Goal: Information Seeking & Learning: Find specific page/section

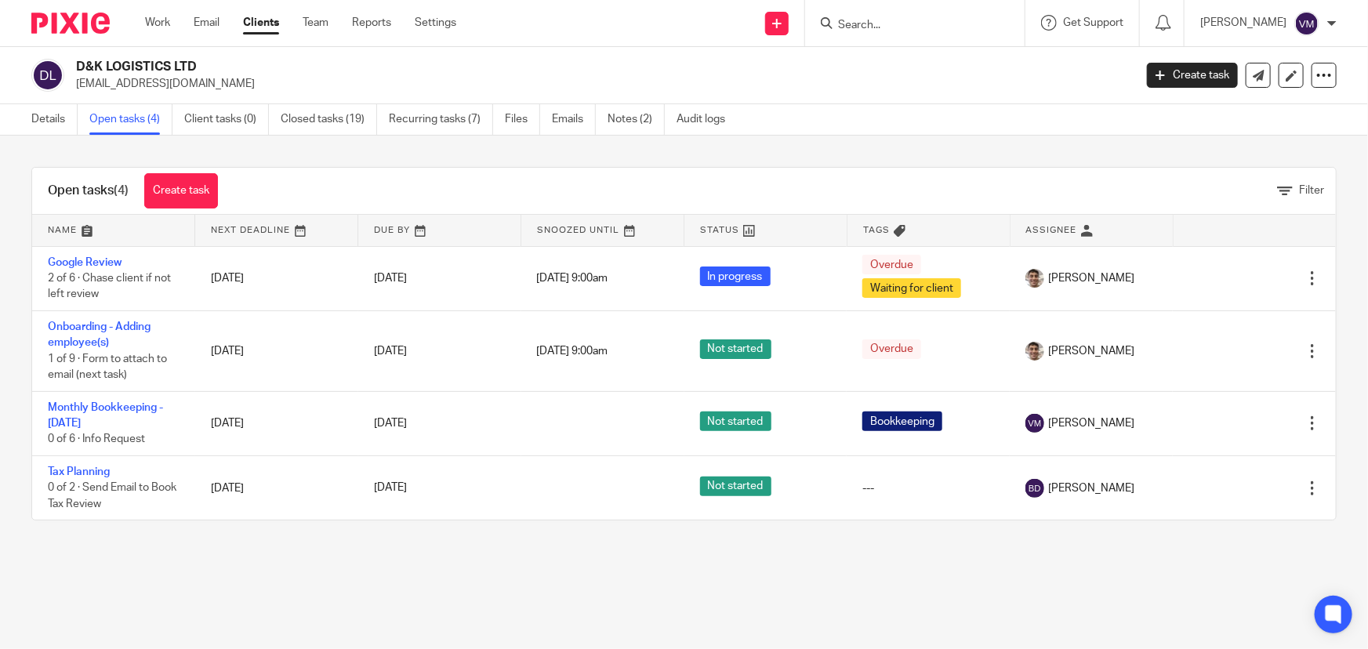
click at [874, 26] on input "Search" at bounding box center [906, 26] width 141 height 14
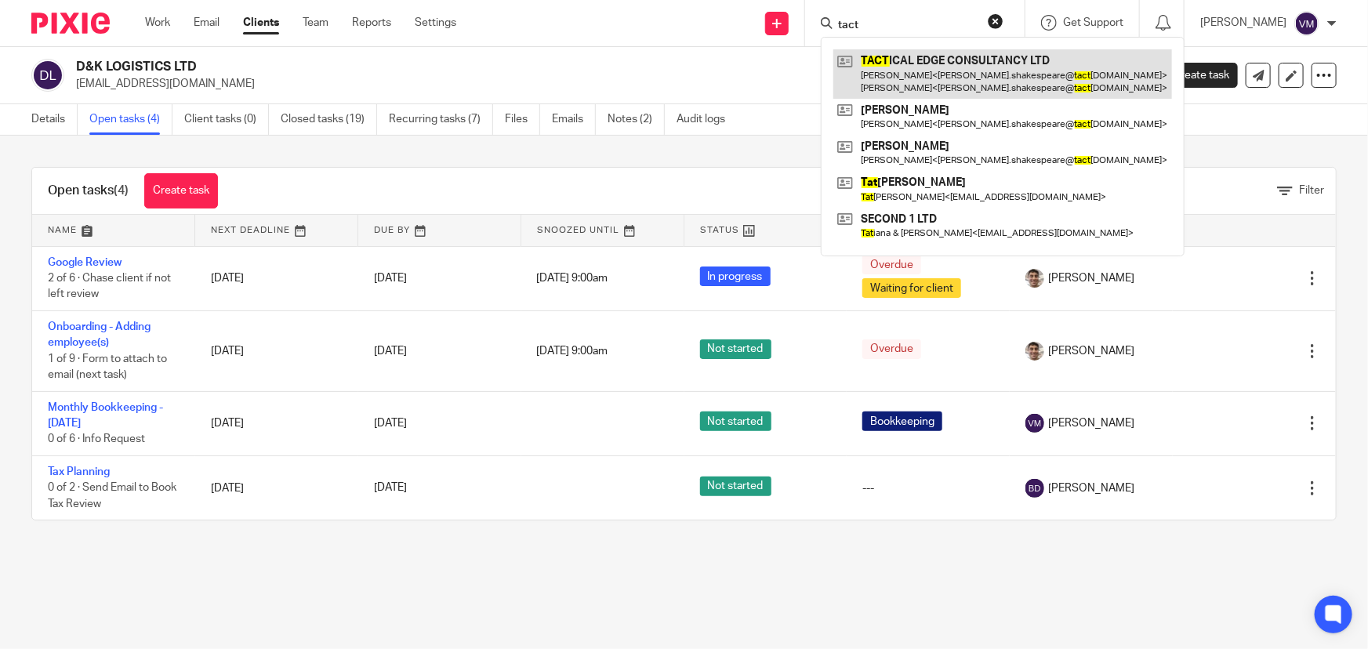
type input "tact"
click at [891, 63] on link at bounding box center [1002, 73] width 339 height 49
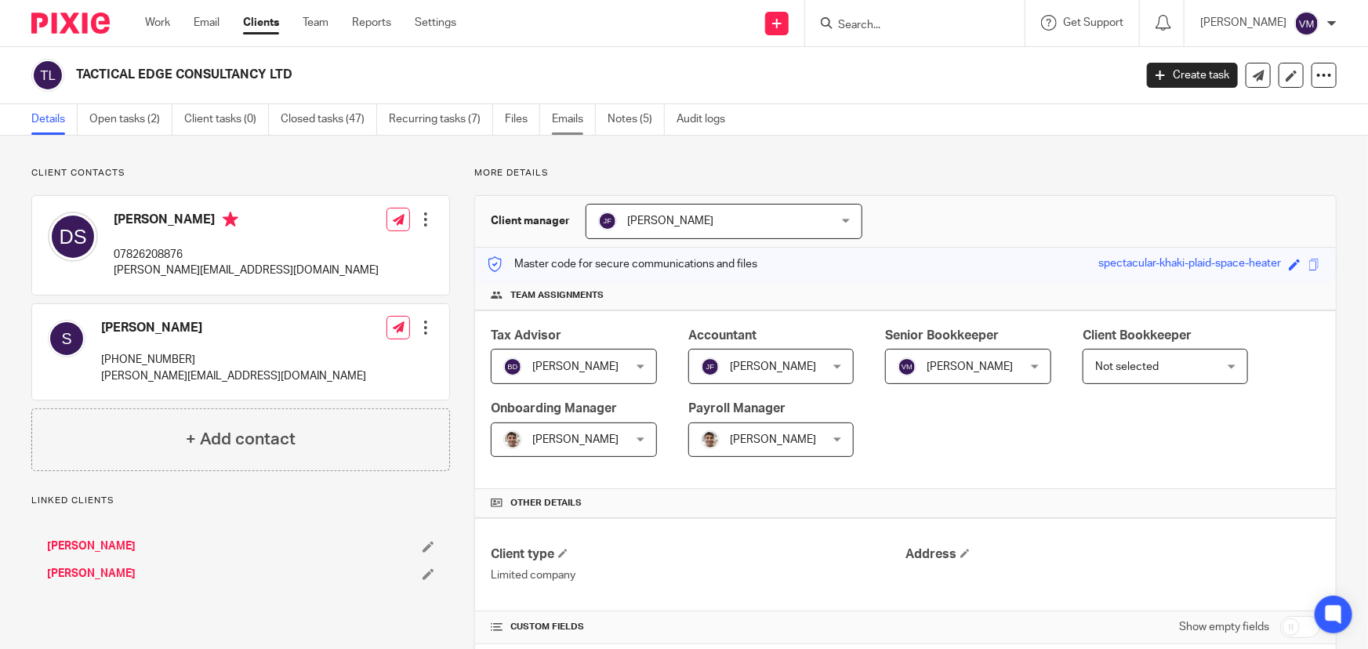
click at [592, 117] on link "Emails" at bounding box center [574, 119] width 44 height 31
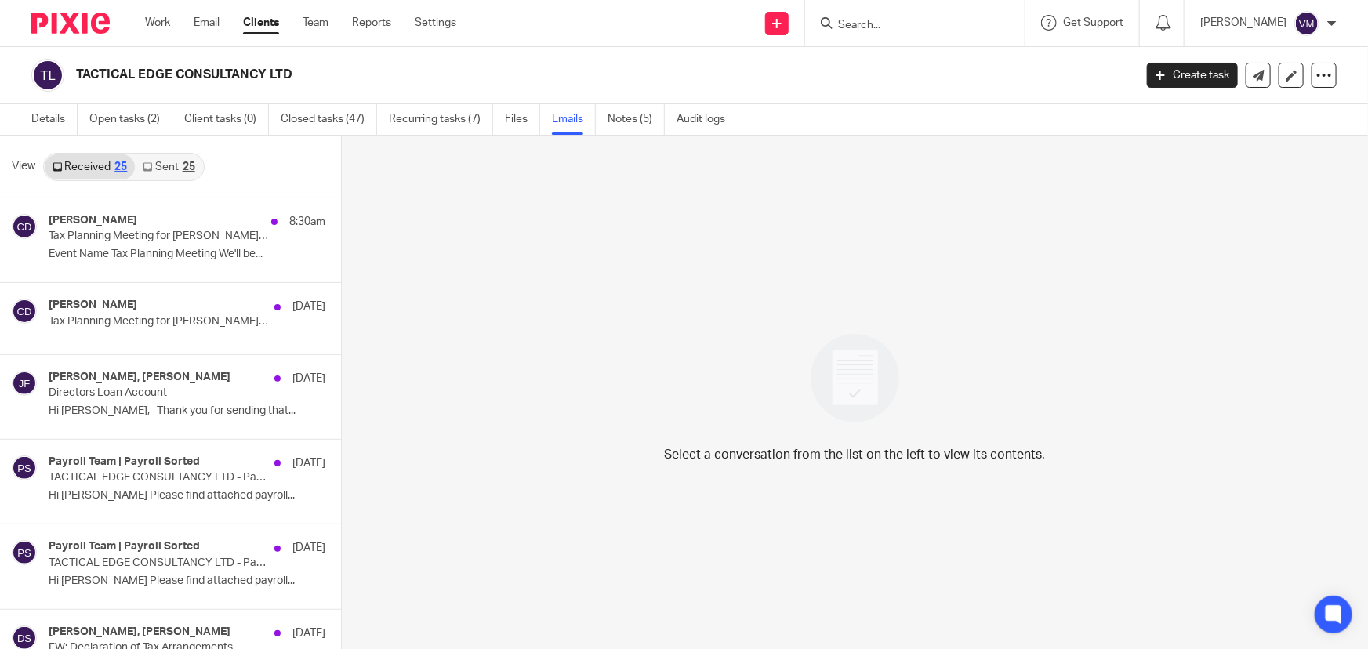
click at [168, 164] on link "Sent 25" at bounding box center [168, 166] width 67 height 25
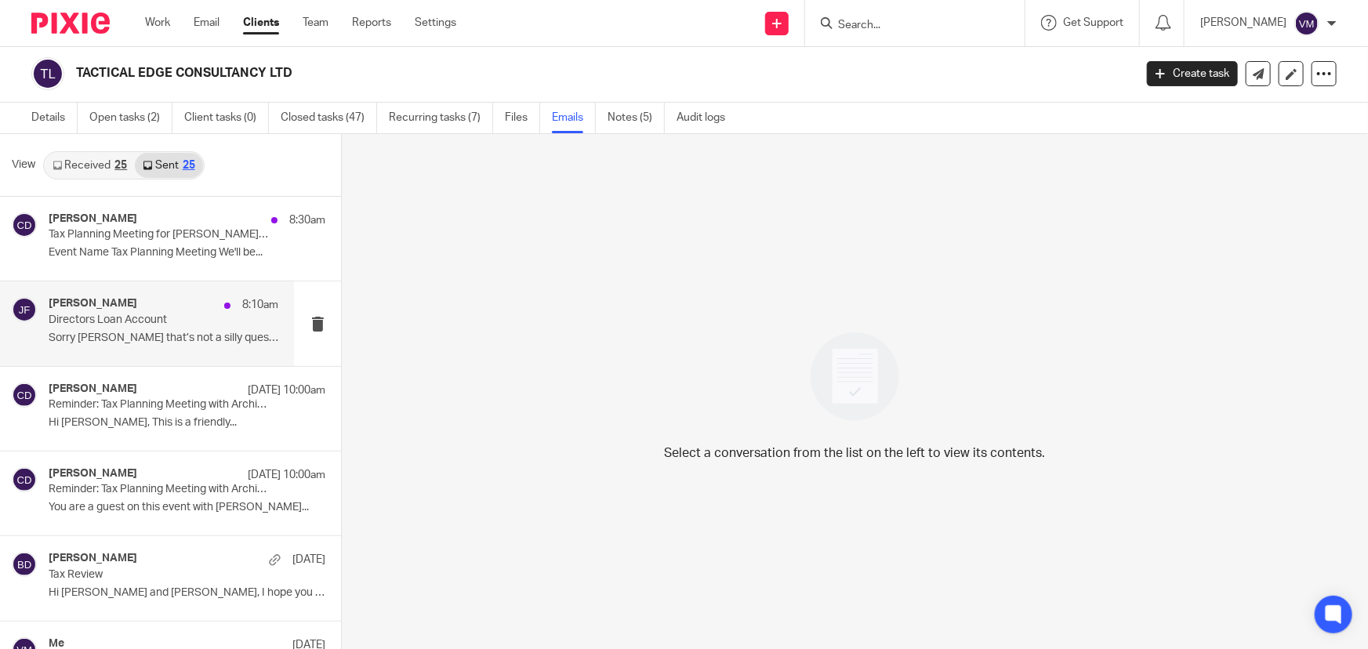
click at [85, 336] on p "Sorry Sophie that’s not a silly question at..." at bounding box center [164, 338] width 230 height 13
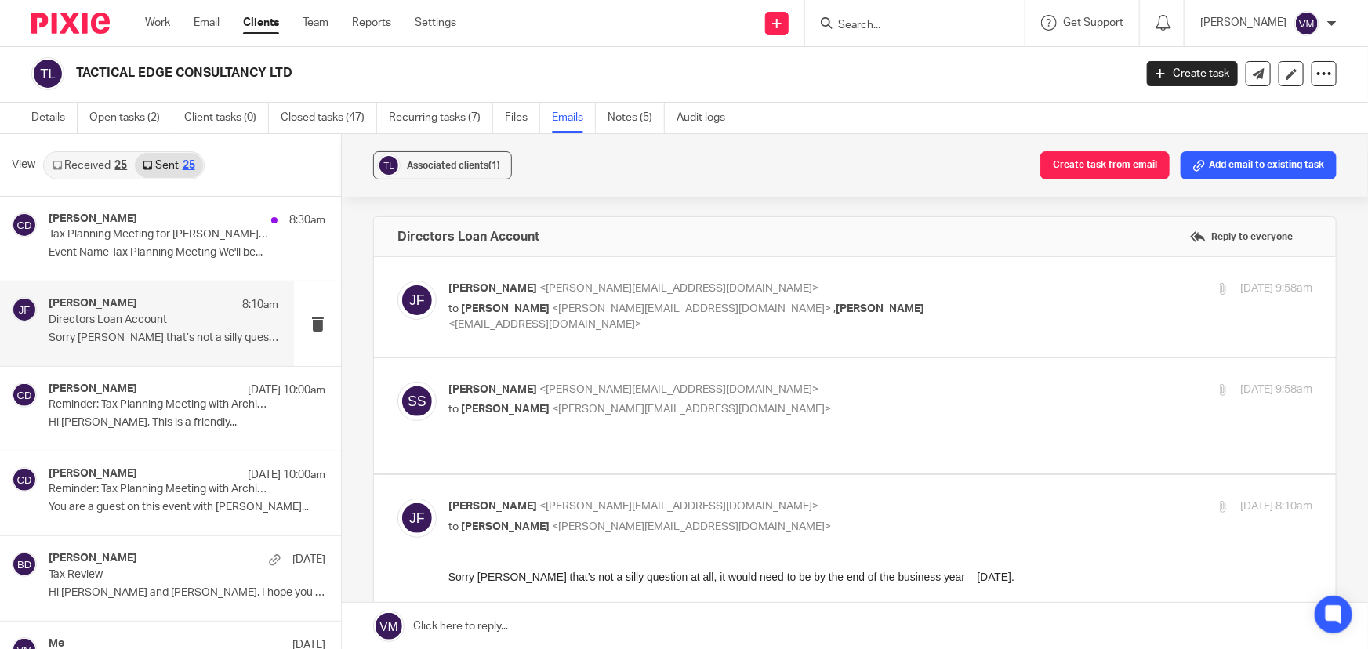
scroll to position [0, 0]
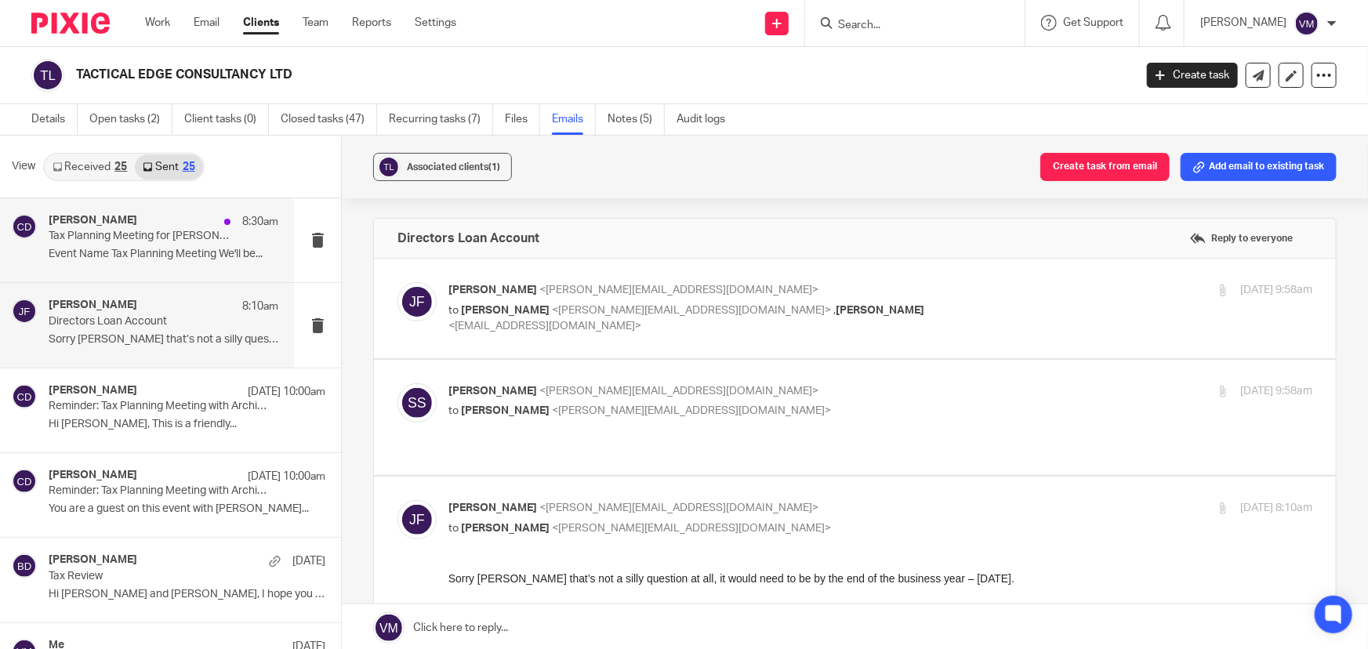
click at [138, 239] on p "Tax Planning Meeting for Sophie Shakespeare (Archimedia Accounts)" at bounding box center [141, 236] width 184 height 13
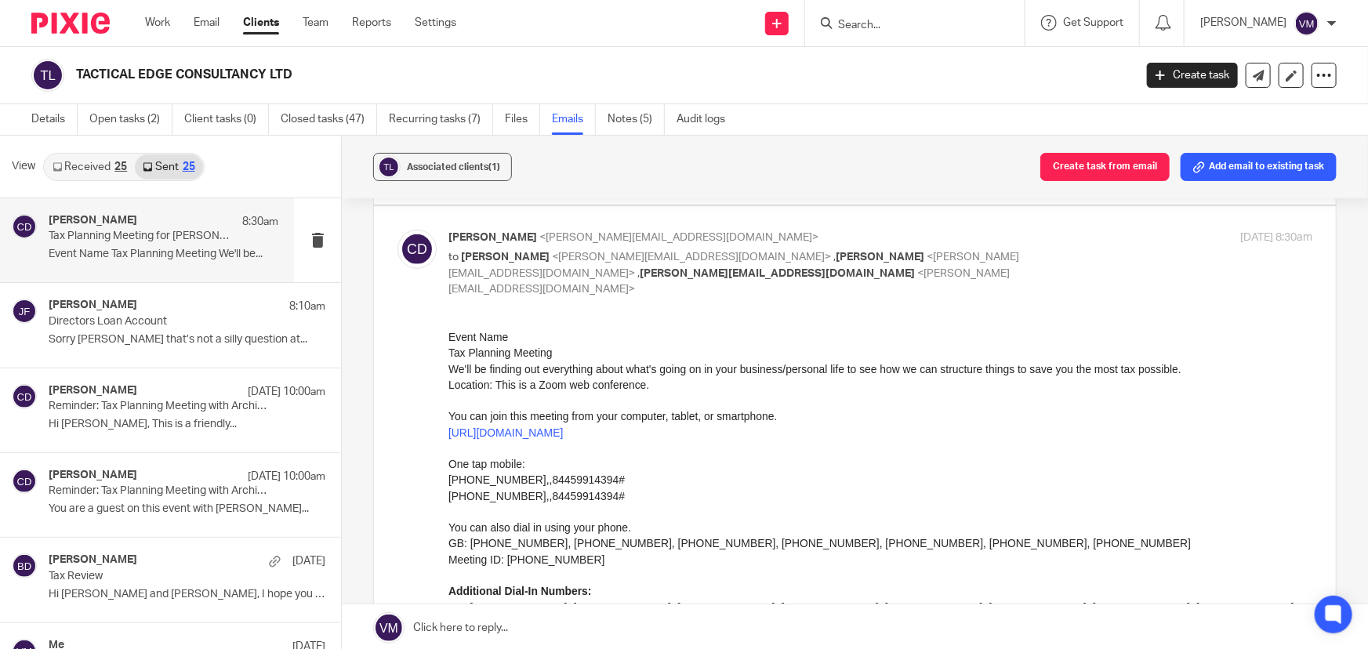
scroll to position [356, 0]
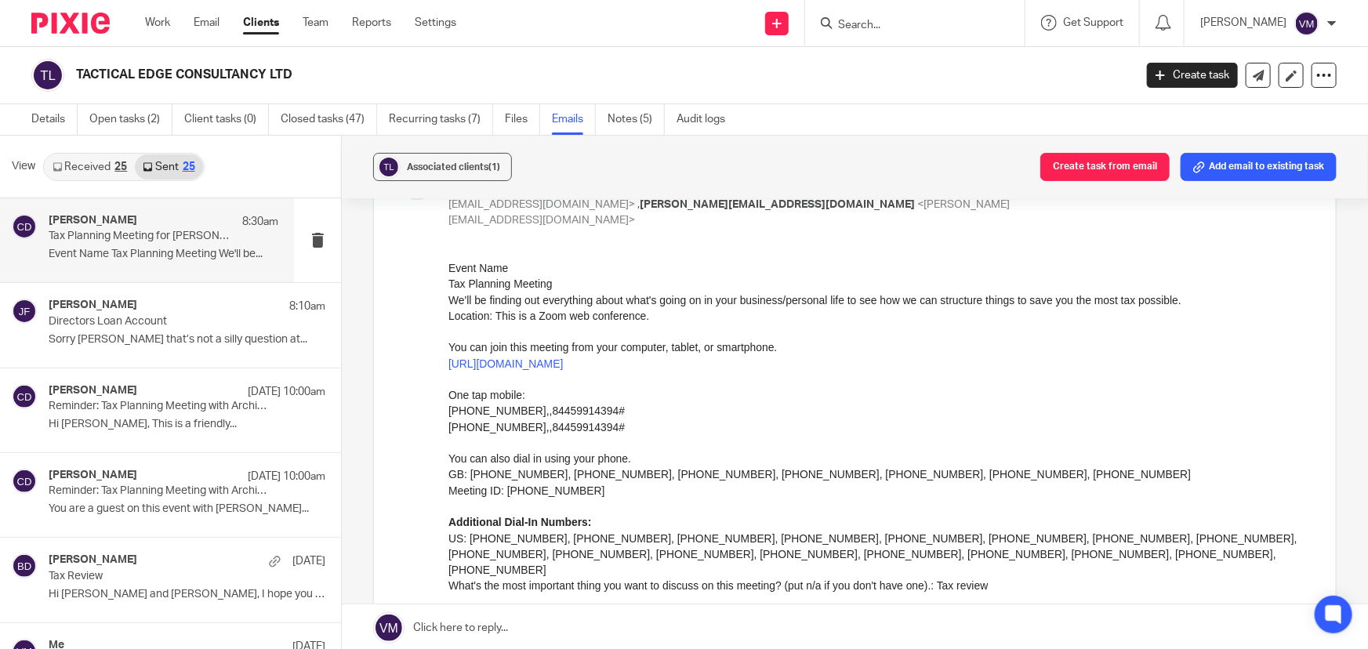
click at [101, 165] on link "Received 25" at bounding box center [90, 166] width 90 height 25
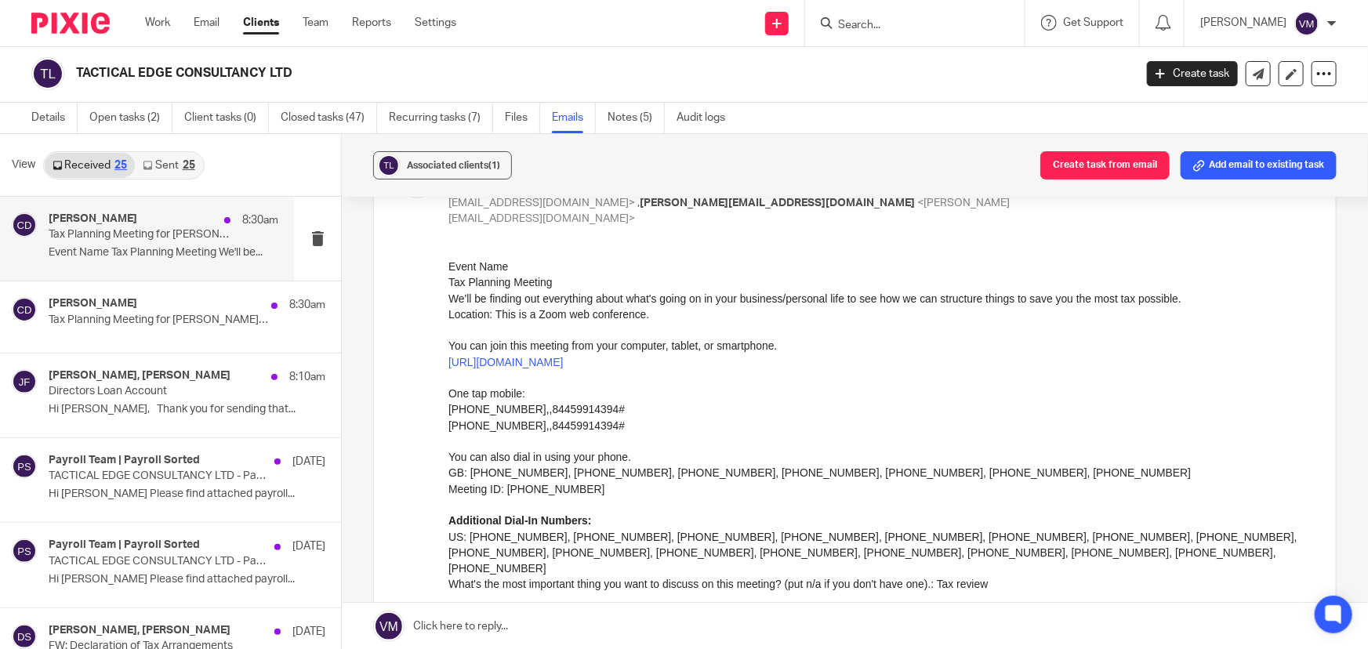
click at [94, 228] on p "Tax Planning Meeting for Sophie Shakespeare (Archimedia Accounts)" at bounding box center [141, 234] width 184 height 13
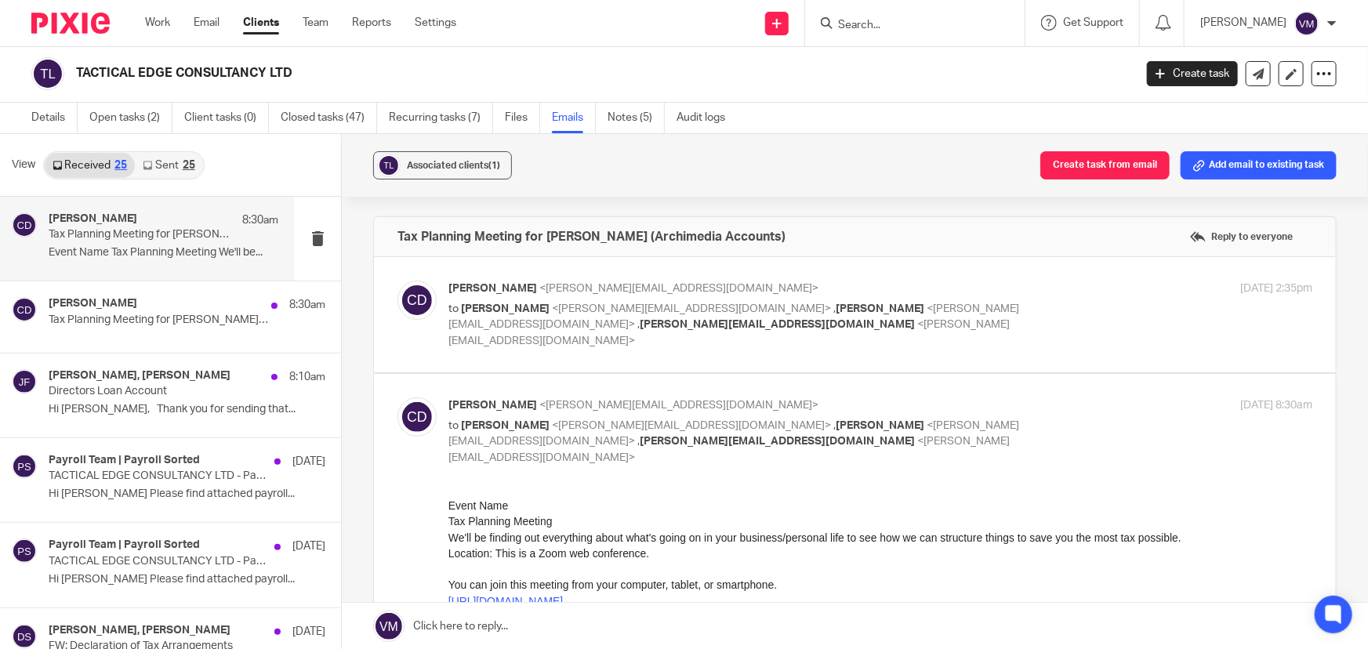
scroll to position [0, 0]
click at [116, 314] on p "Tax Planning Meeting for Sophie Shakespeare (Archimedia Accounts)" at bounding box center [141, 319] width 184 height 13
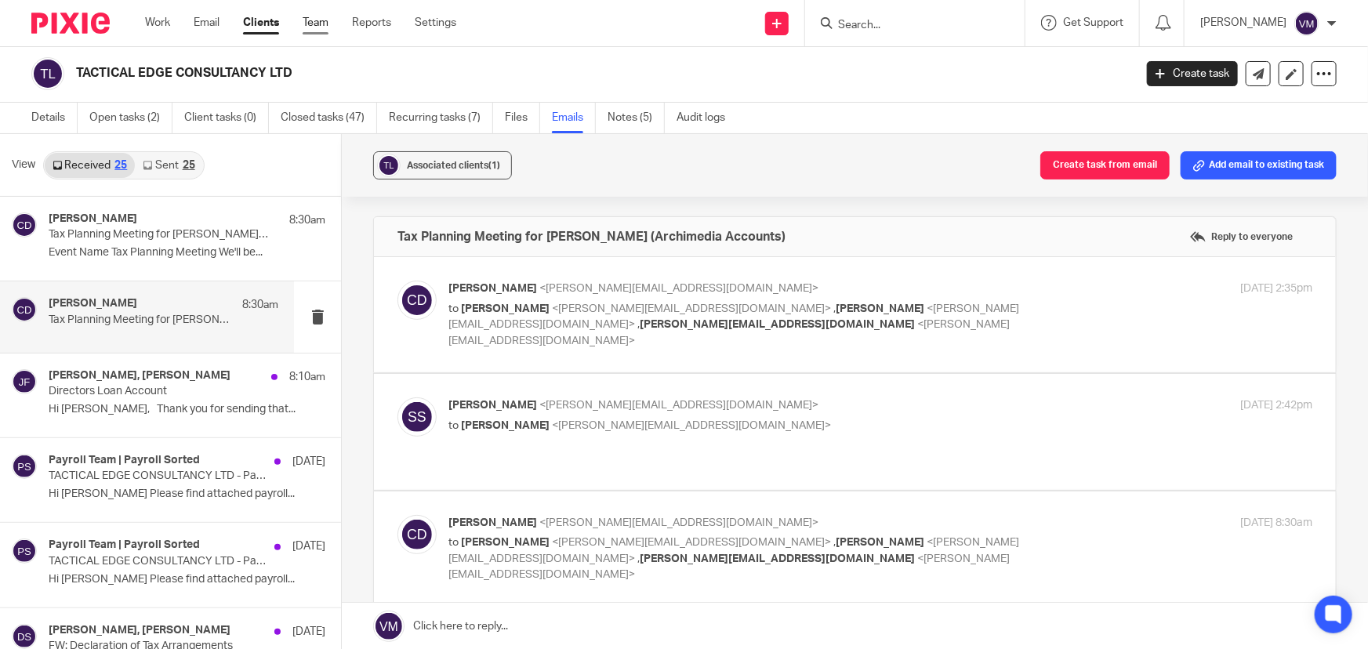
click at [322, 20] on link "Team" at bounding box center [316, 23] width 26 height 16
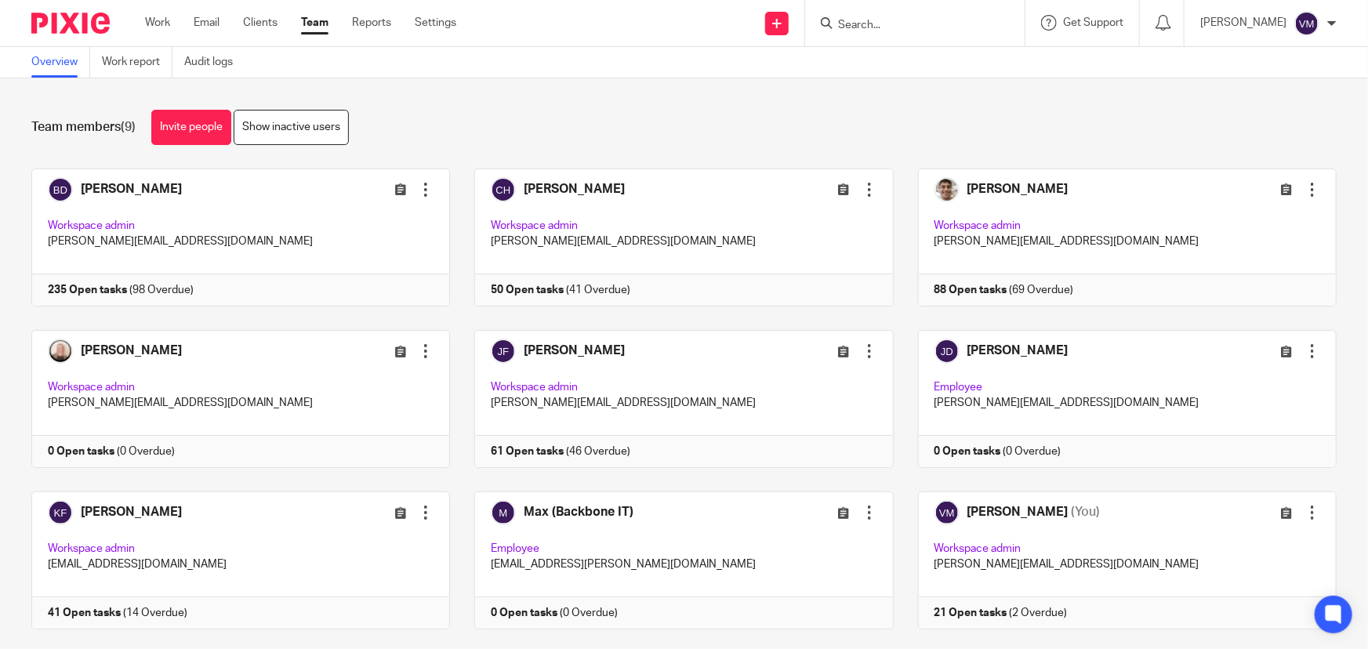
click at [861, 22] on input "Search" at bounding box center [906, 26] width 141 height 14
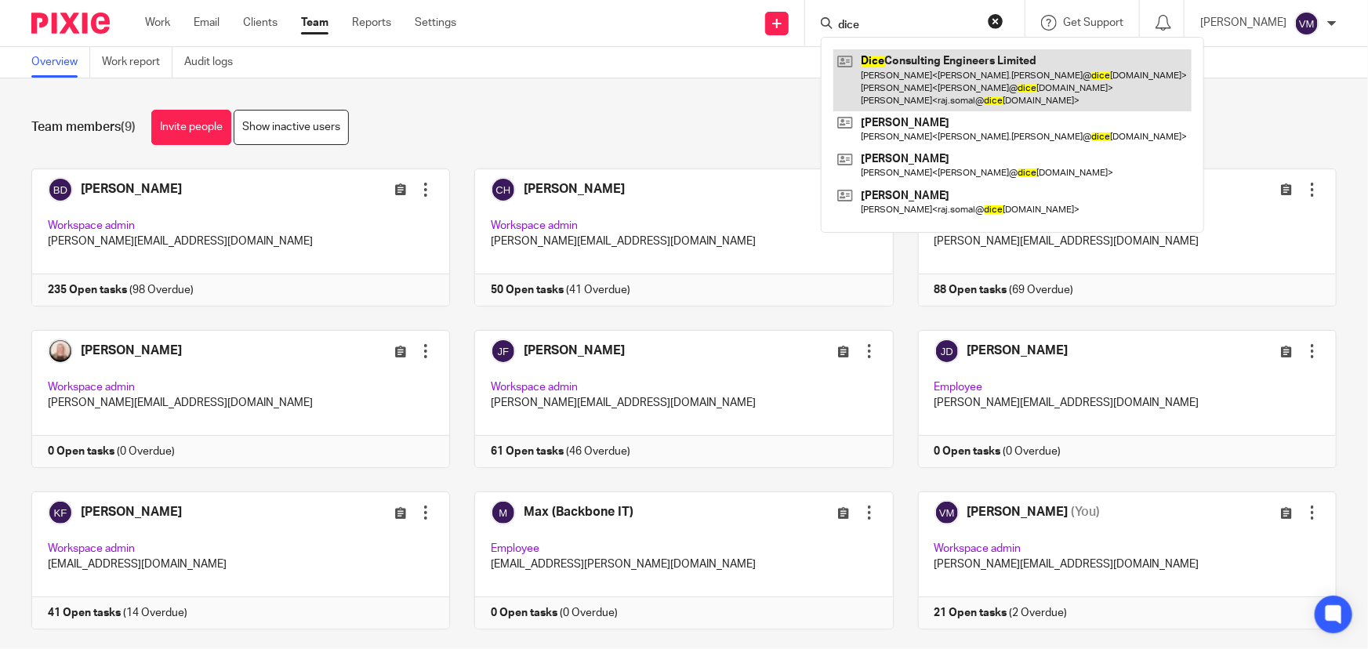
type input "dice"
click at [984, 66] on link at bounding box center [1012, 80] width 358 height 62
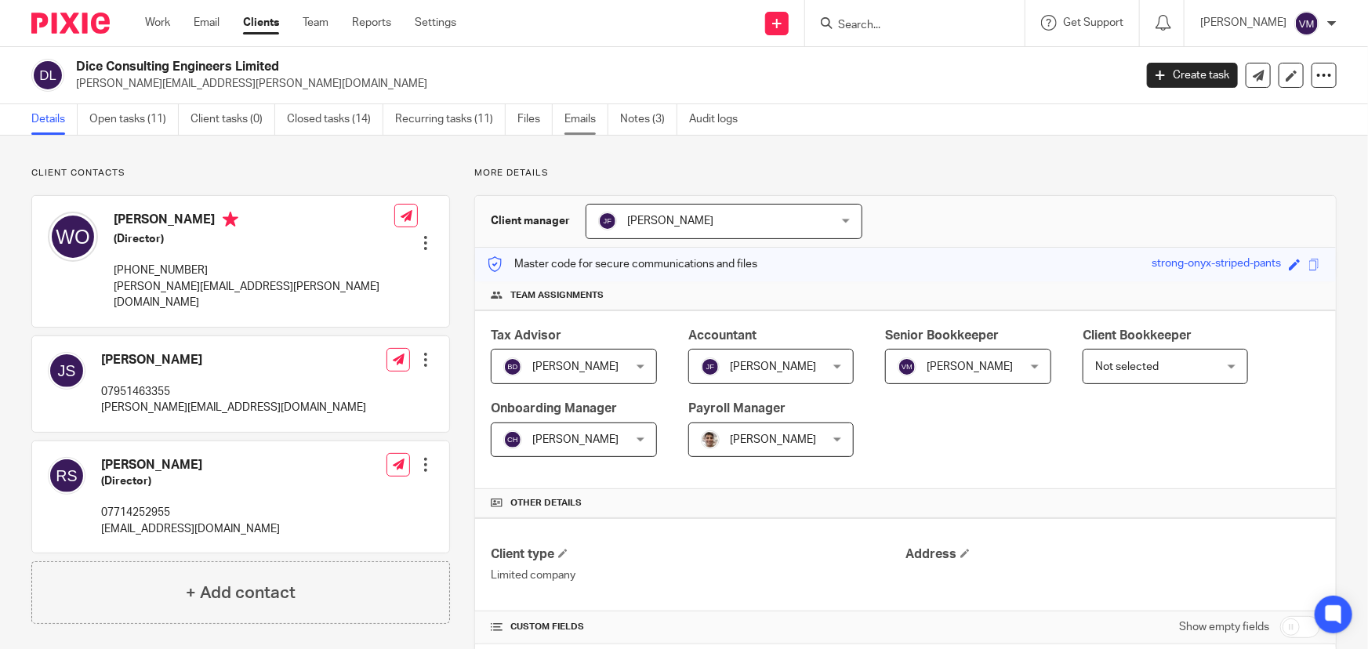
click at [598, 116] on link "Emails" at bounding box center [586, 119] width 44 height 31
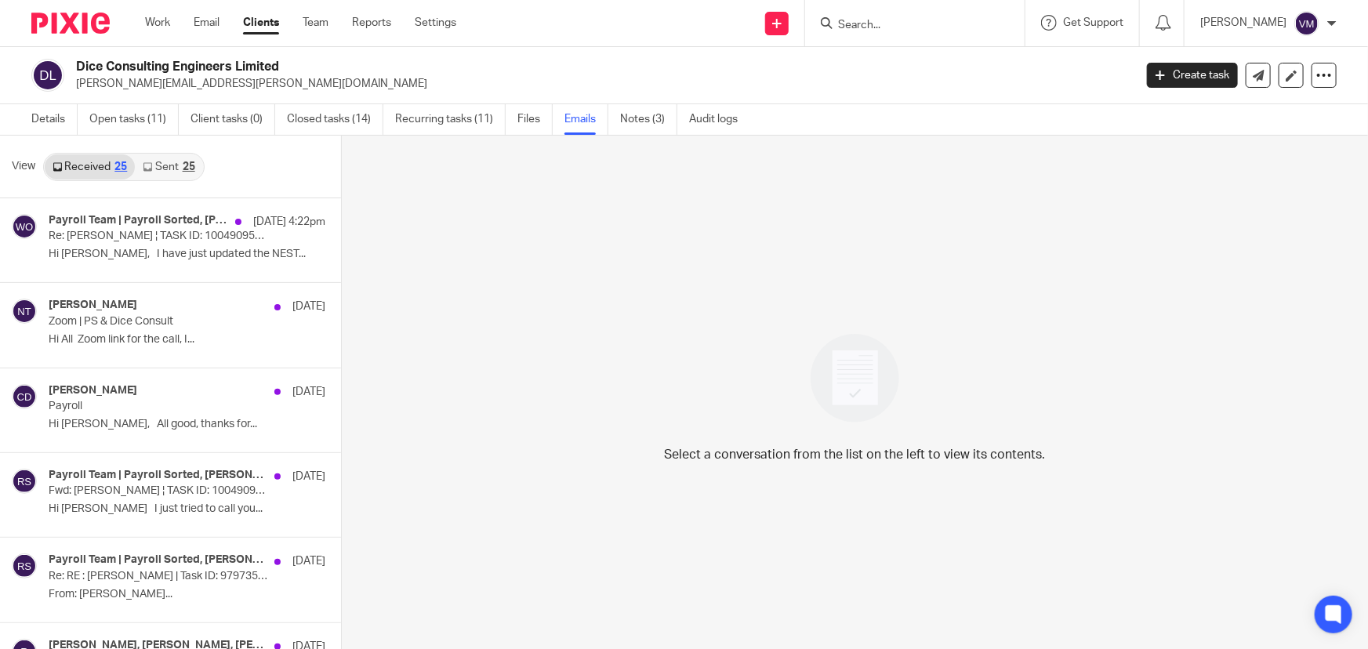
click at [161, 165] on link "Sent 25" at bounding box center [168, 166] width 67 height 25
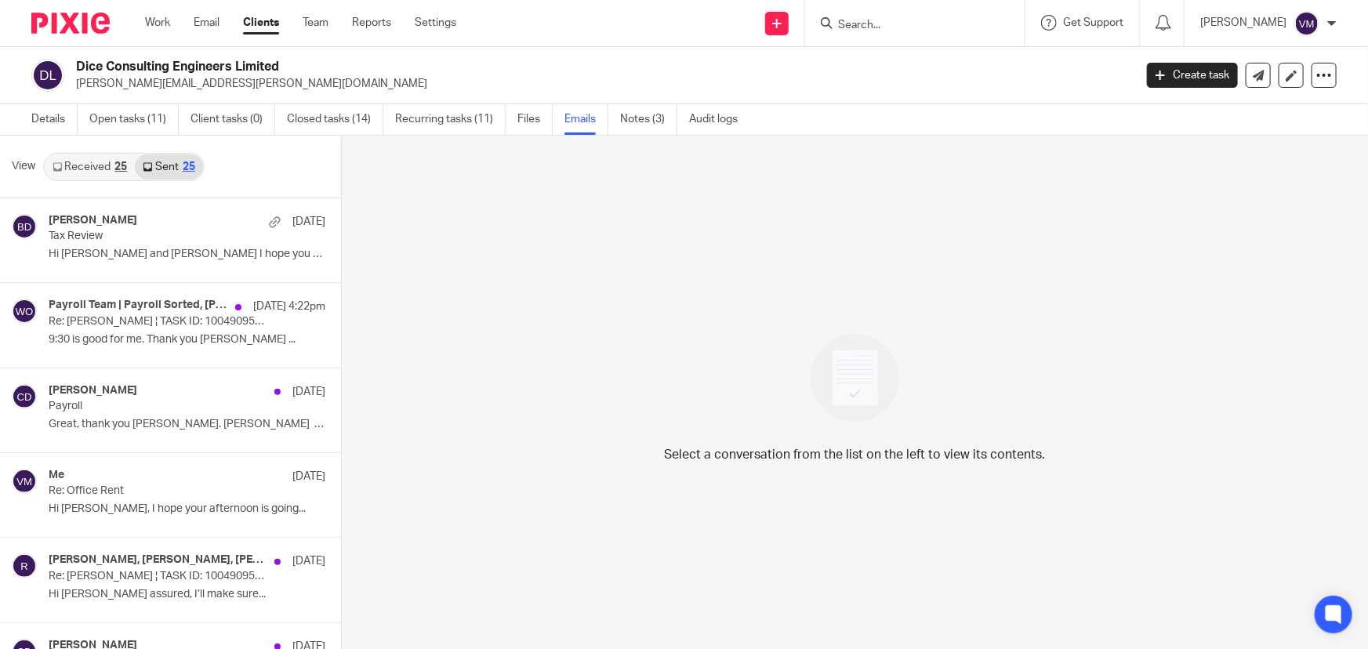
scroll to position [2, 0]
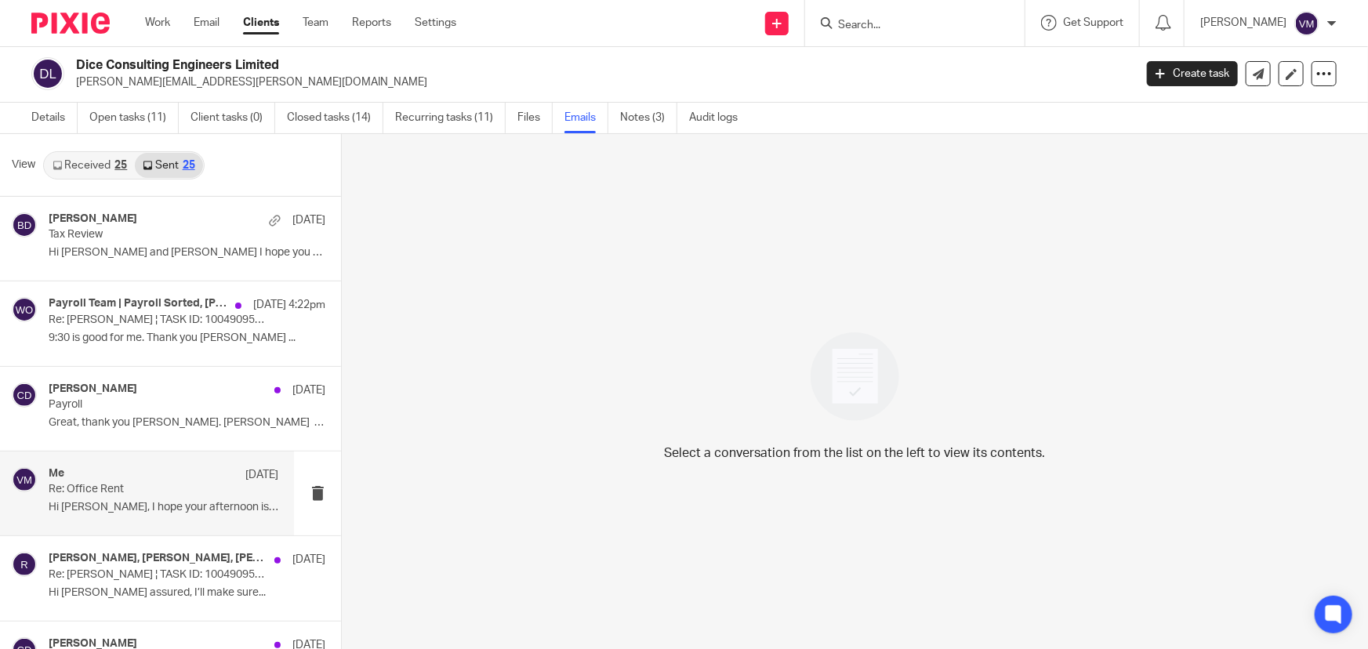
click at [123, 485] on p "Re: Office Rent" at bounding box center [141, 489] width 184 height 13
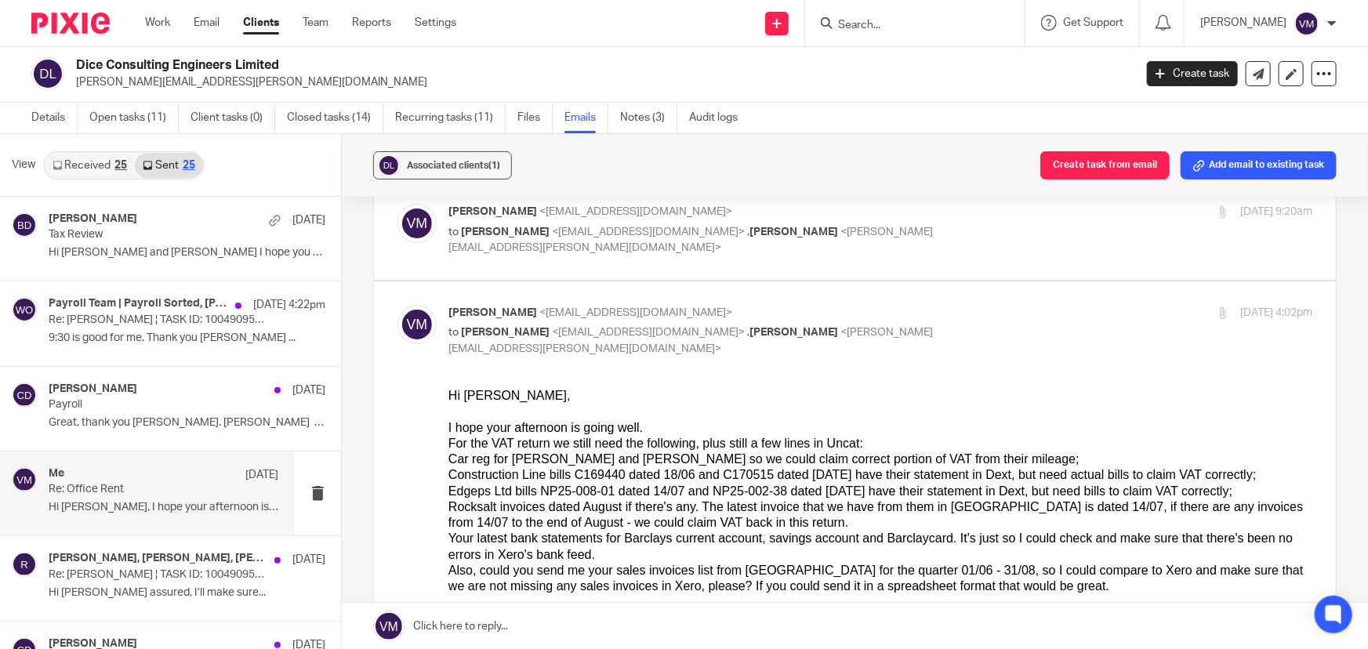
scroll to position [71, 0]
